Goal: Task Accomplishment & Management: Manage account settings

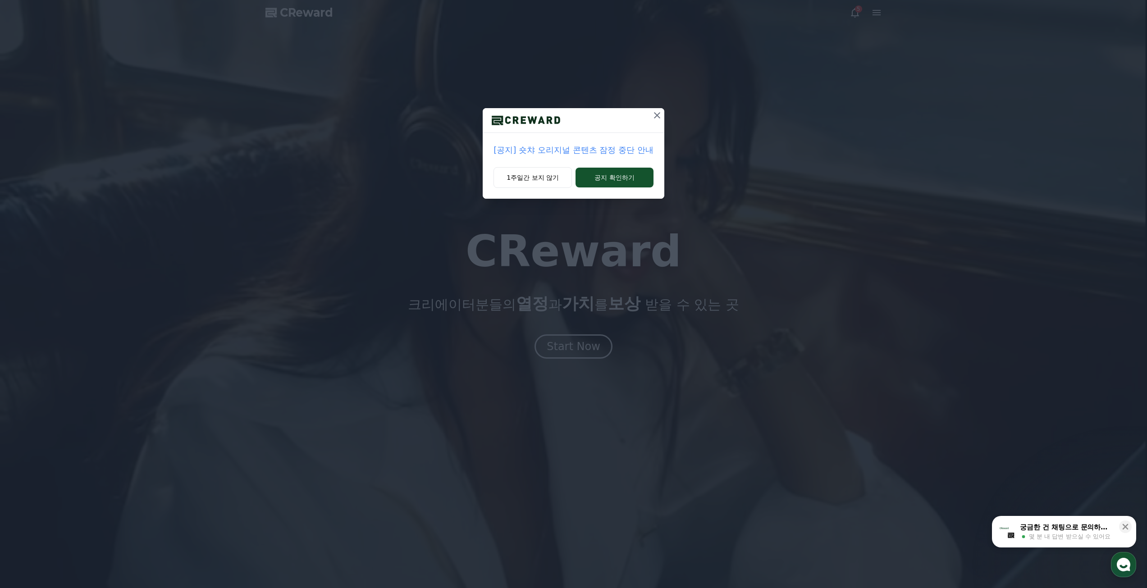
click at [658, 113] on icon at bounding box center [657, 115] width 11 height 11
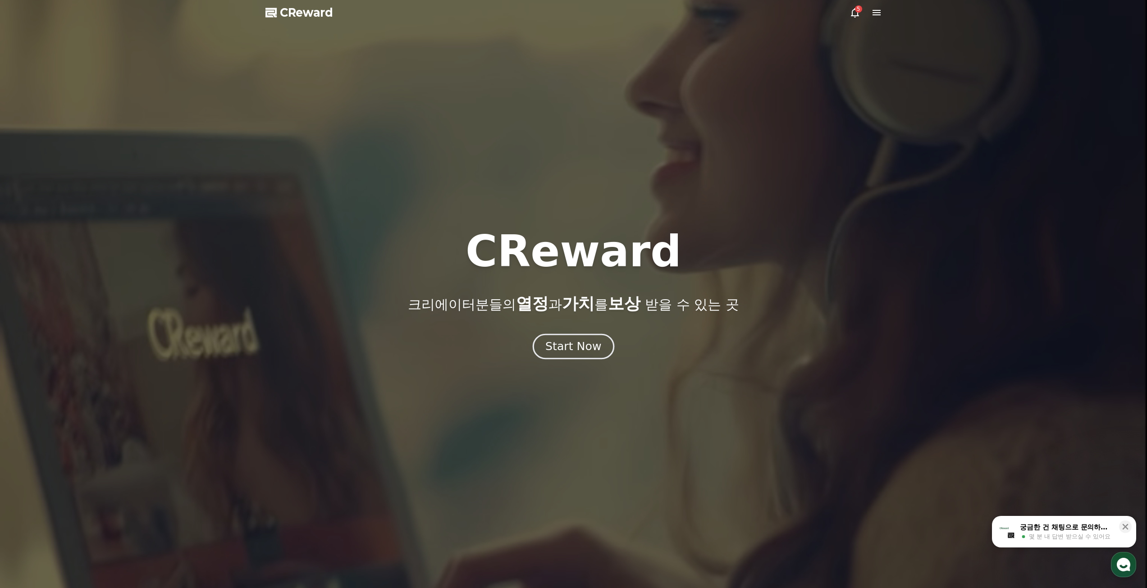
click at [572, 342] on div "Start Now" at bounding box center [573, 346] width 56 height 15
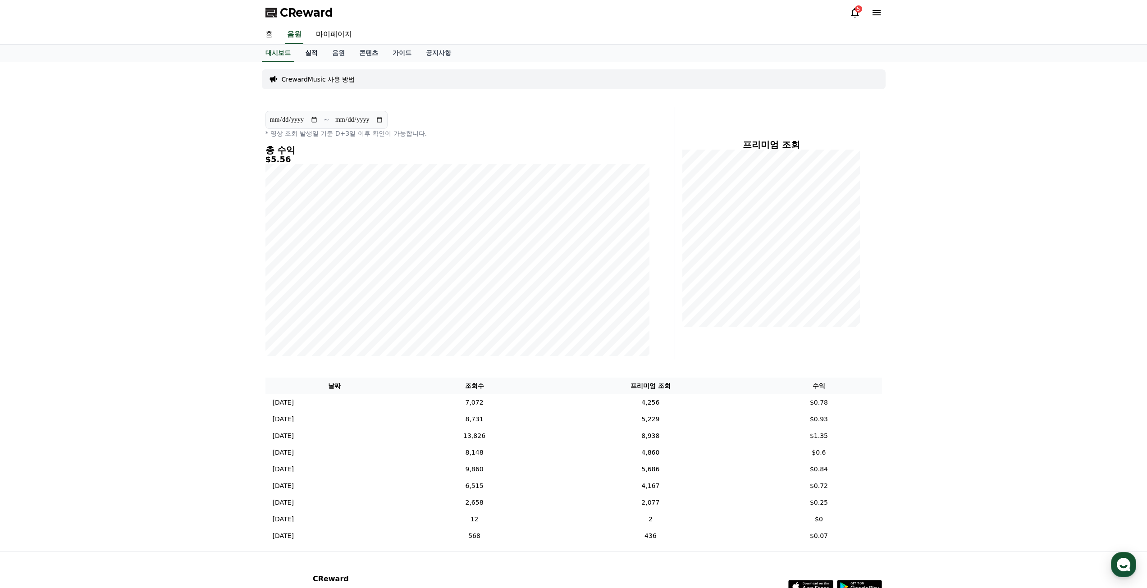
click at [310, 56] on link "실적" at bounding box center [311, 53] width 27 height 17
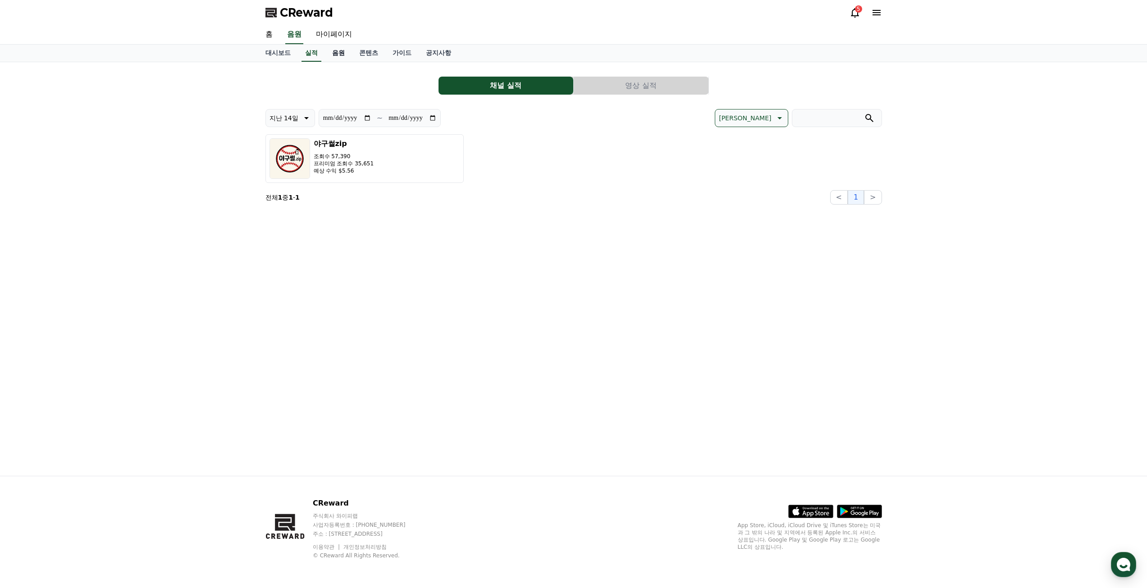
click at [339, 55] on link "음원" at bounding box center [338, 53] width 27 height 17
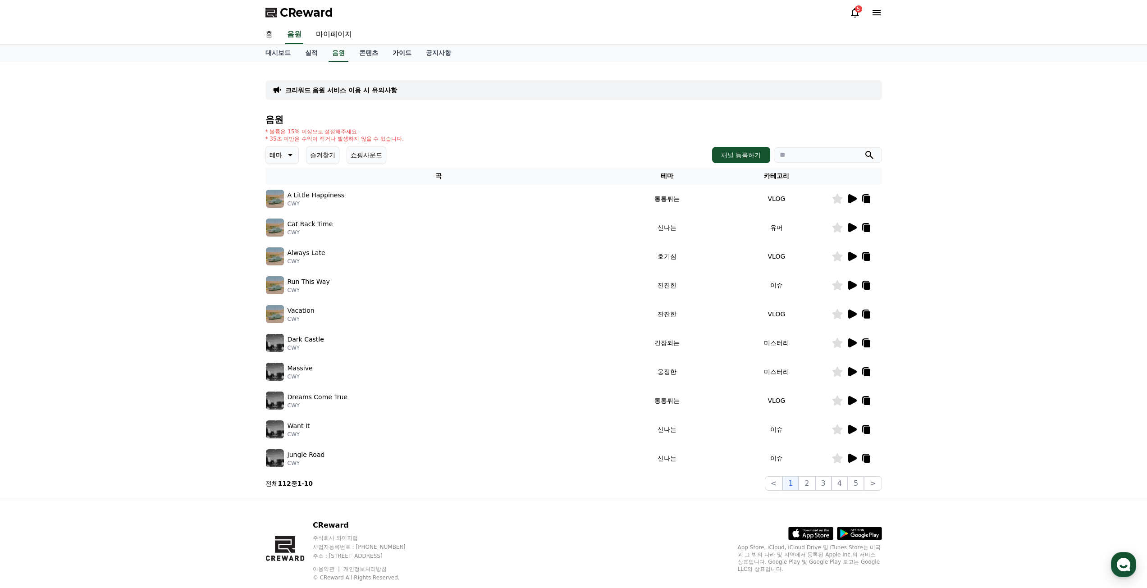
click at [392, 55] on link "가이드" at bounding box center [401, 53] width 33 height 17
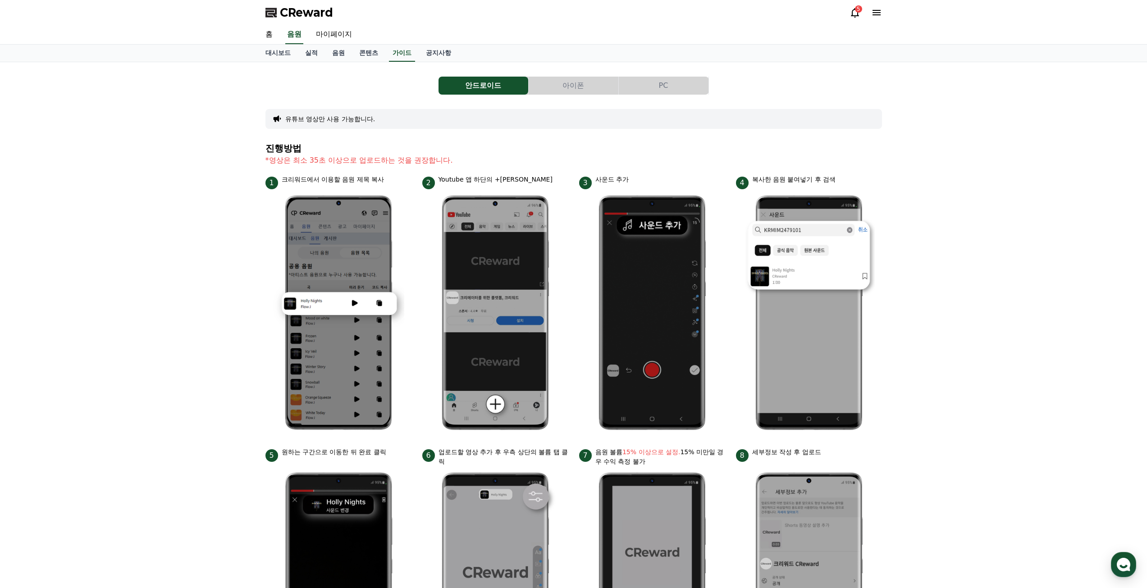
click at [669, 88] on button "PC" at bounding box center [664, 86] width 90 height 18
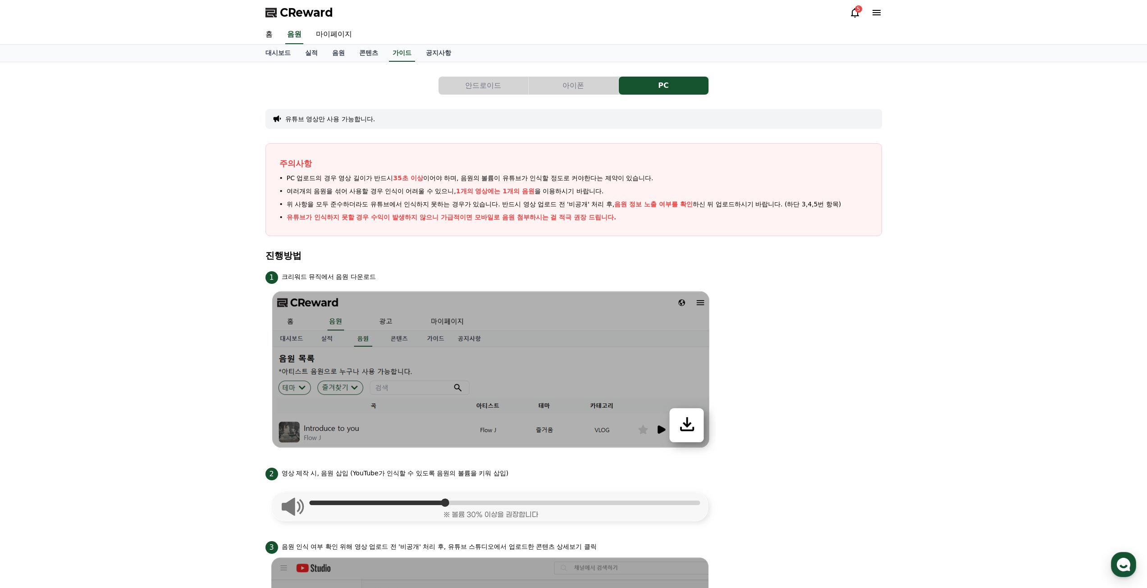
click at [853, 18] on div "5" at bounding box center [866, 12] width 32 height 14
click at [860, 12] on div "5" at bounding box center [858, 8] width 7 height 7
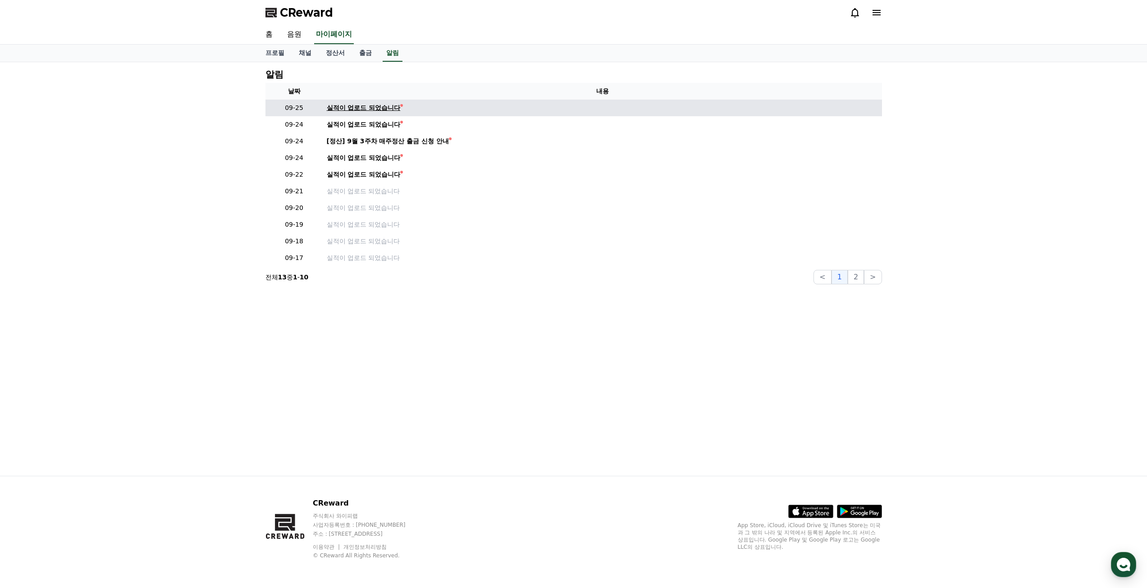
click at [384, 110] on div "실적이 업로드 되었습니다" at bounding box center [364, 107] width 74 height 9
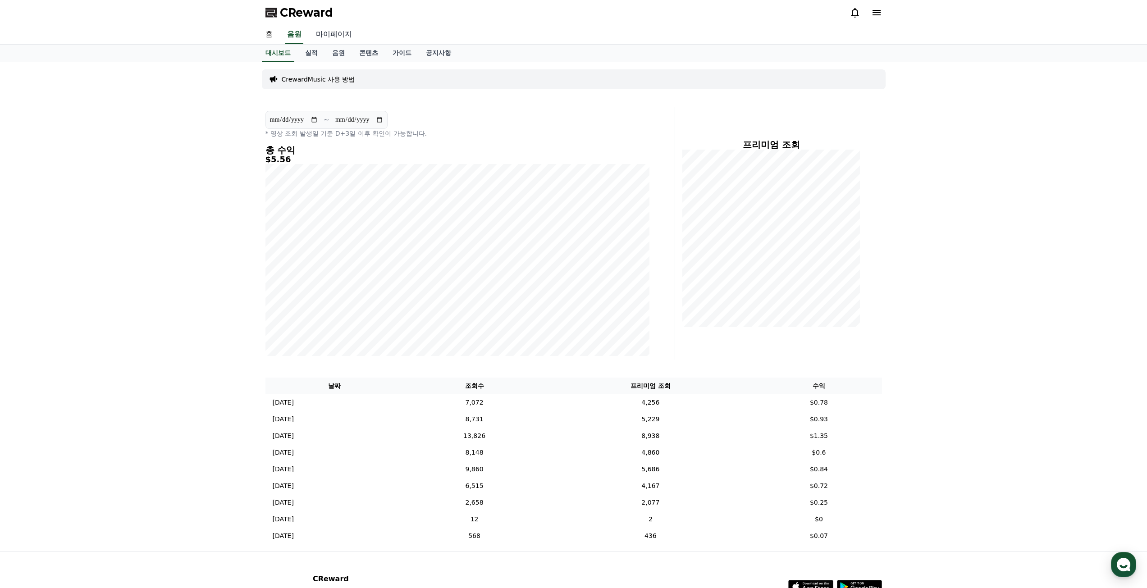
click at [343, 35] on link "마이페이지" at bounding box center [334, 34] width 50 height 19
select select "**********"
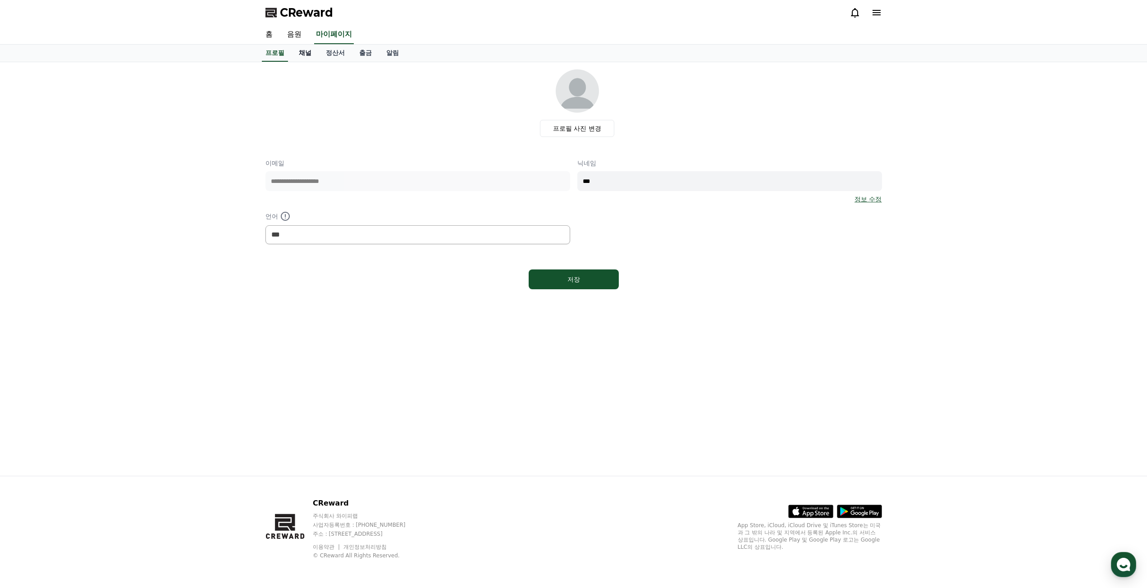
click at [311, 52] on link "채널" at bounding box center [305, 53] width 27 height 17
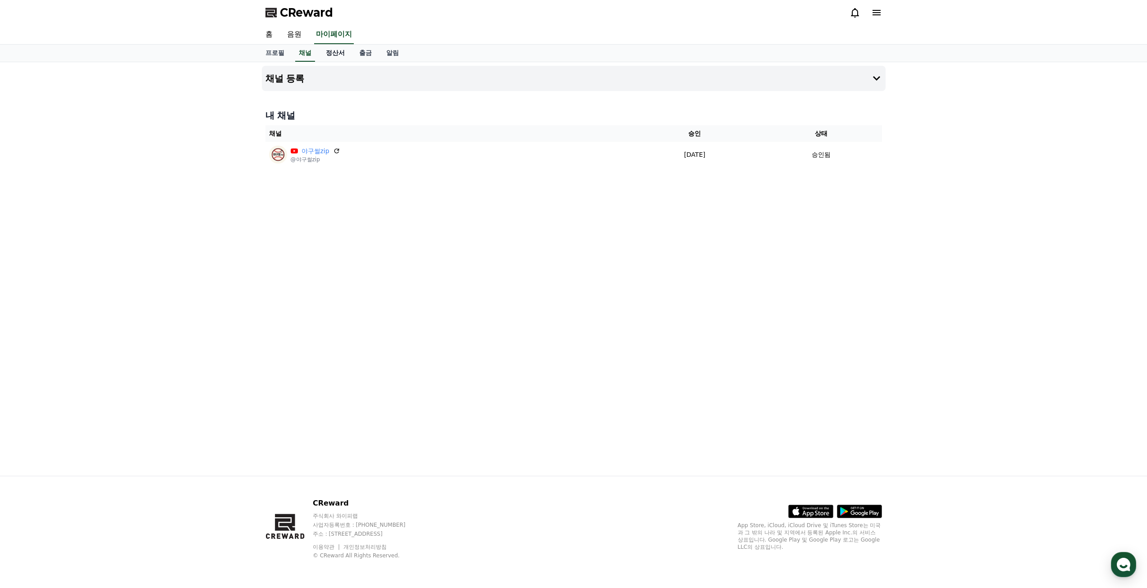
click at [335, 55] on link "정산서" at bounding box center [335, 53] width 33 height 17
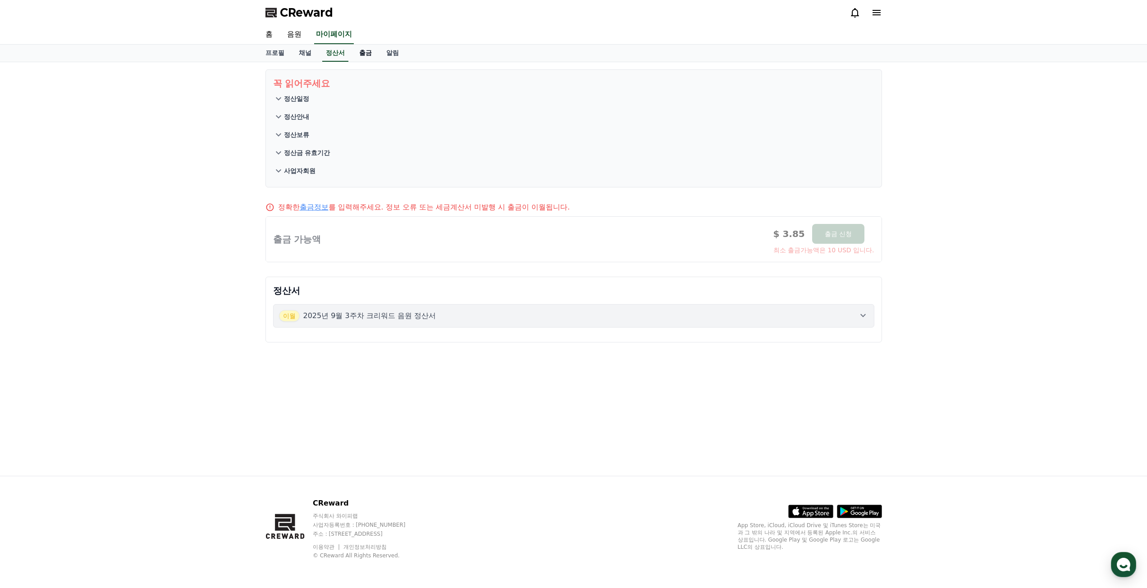
click at [366, 52] on link "출금" at bounding box center [365, 53] width 27 height 17
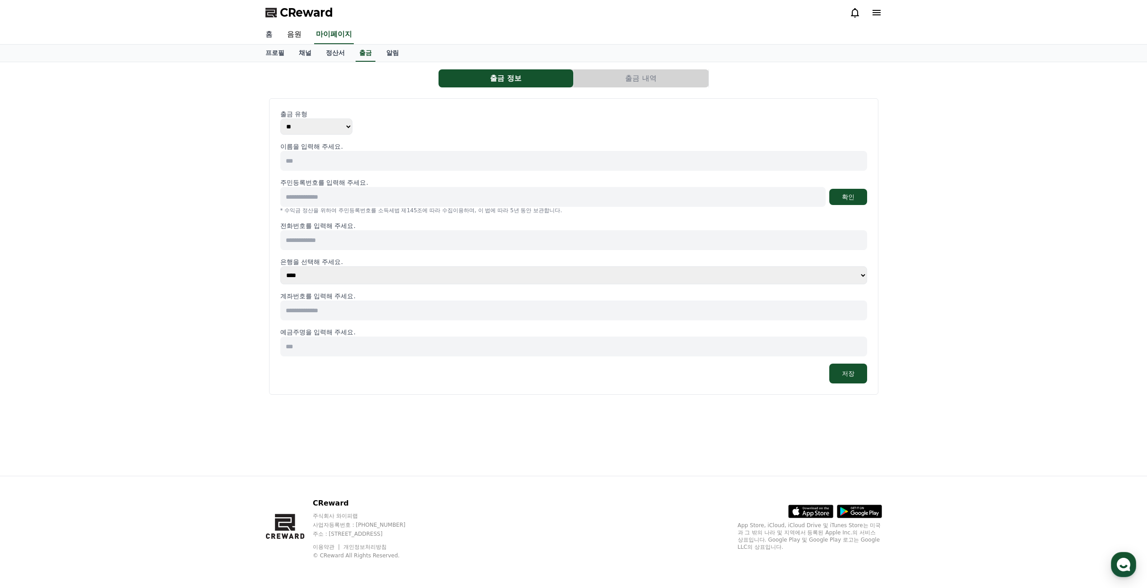
click at [271, 37] on link "홈" at bounding box center [269, 34] width 22 height 19
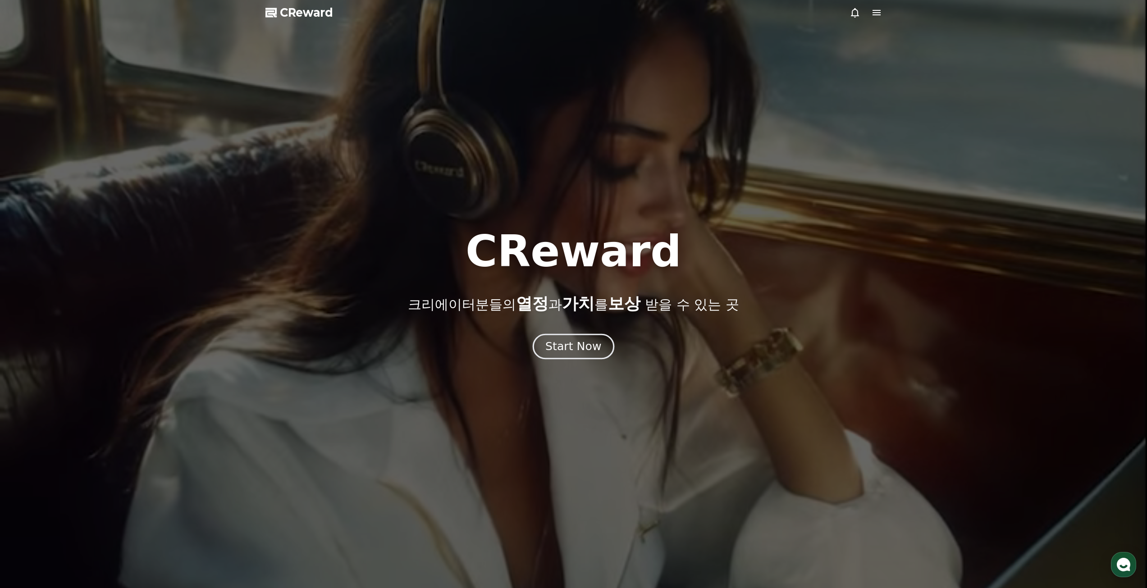
click at [565, 341] on div "Start Now" at bounding box center [573, 346] width 56 height 15
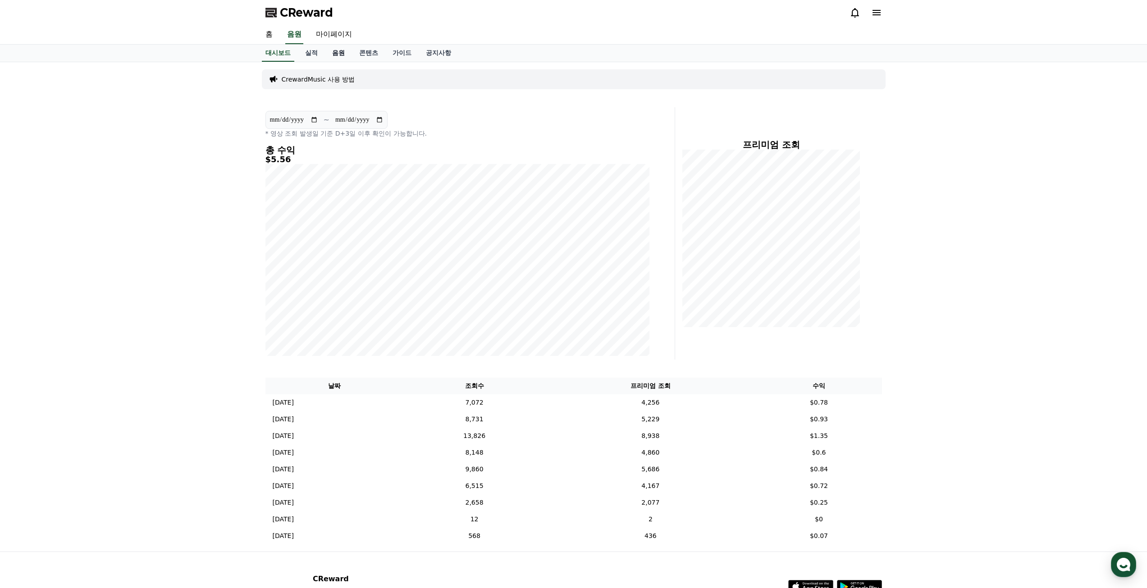
click at [328, 52] on link "음원" at bounding box center [338, 53] width 27 height 17
